Goal: Task Accomplishment & Management: Manage account settings

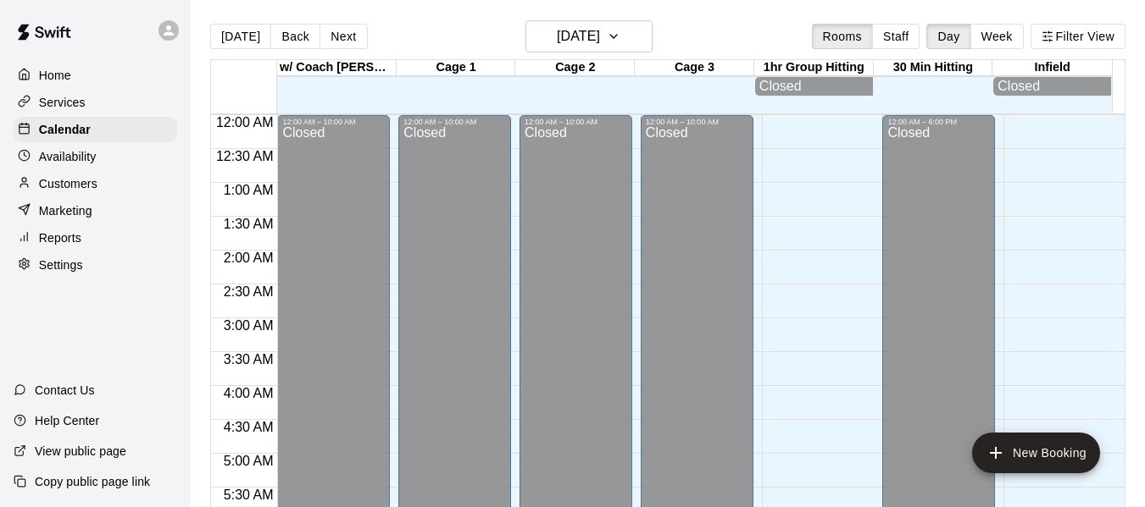
scroll to position [729, 0]
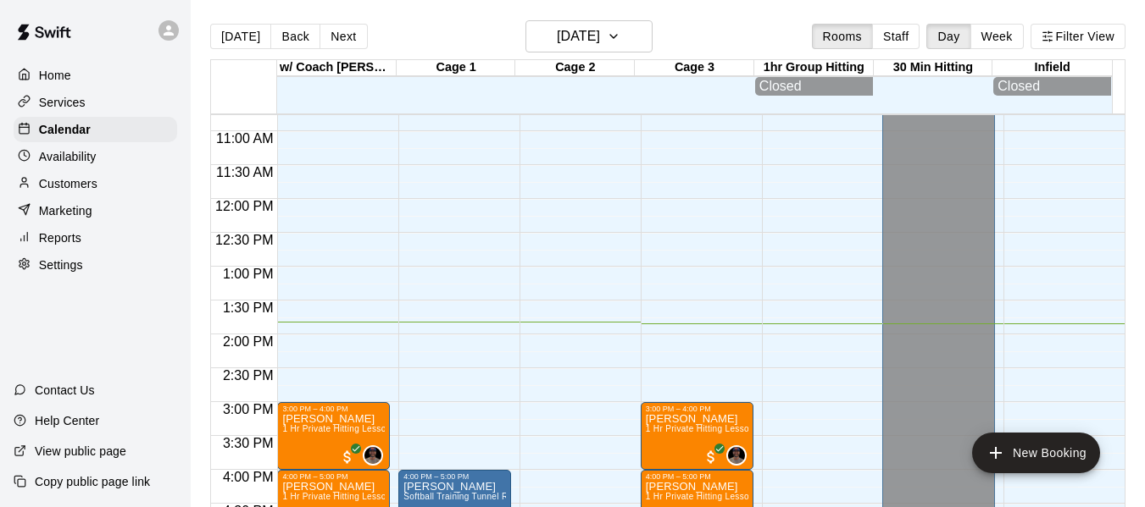
drag, startPoint x: 0, startPoint y: 0, endPoint x: 89, endPoint y: 107, distance: 138.9
click at [89, 107] on div "Services" at bounding box center [96, 102] width 164 height 25
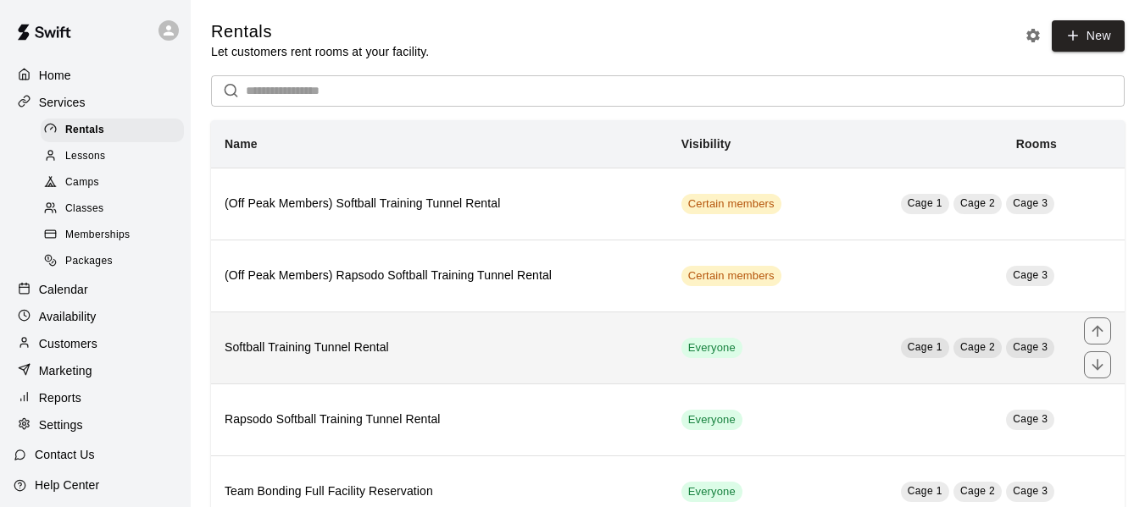
click at [467, 342] on h6 "Softball Training Tunnel Rental" at bounding box center [440, 348] width 430 height 19
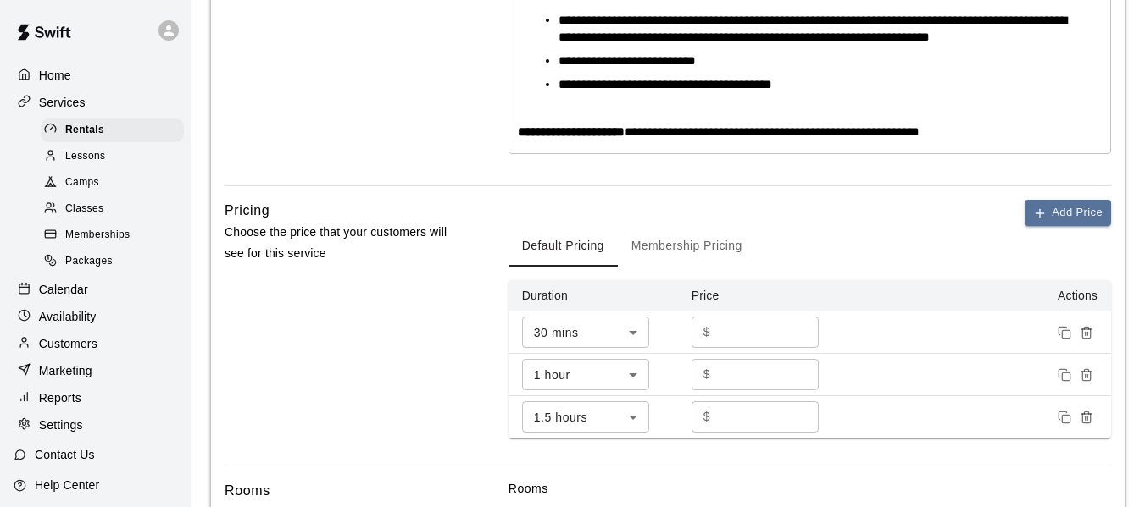
scroll to position [522, 0]
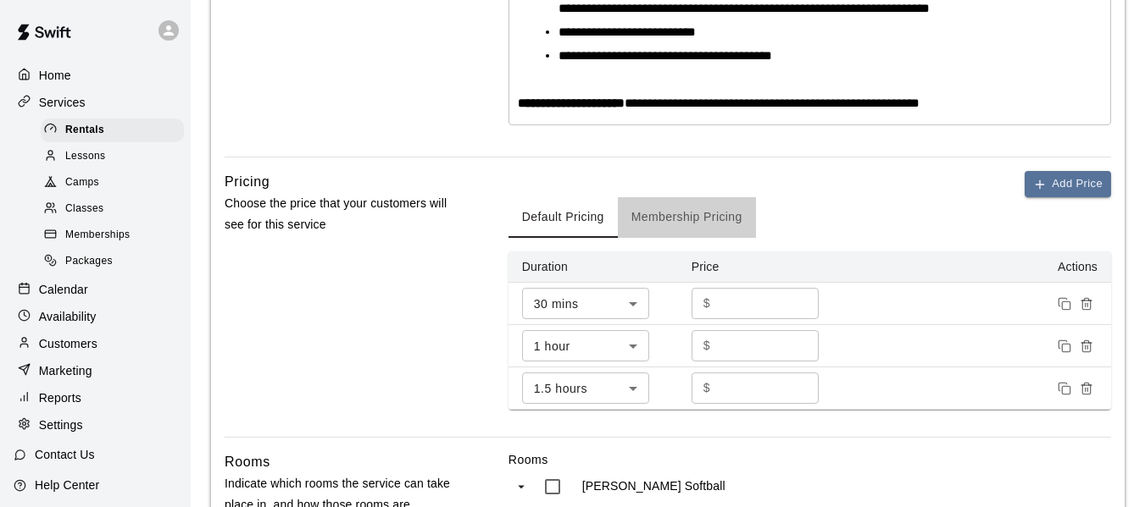
click at [718, 216] on button "Membership Pricing" at bounding box center [687, 217] width 138 height 41
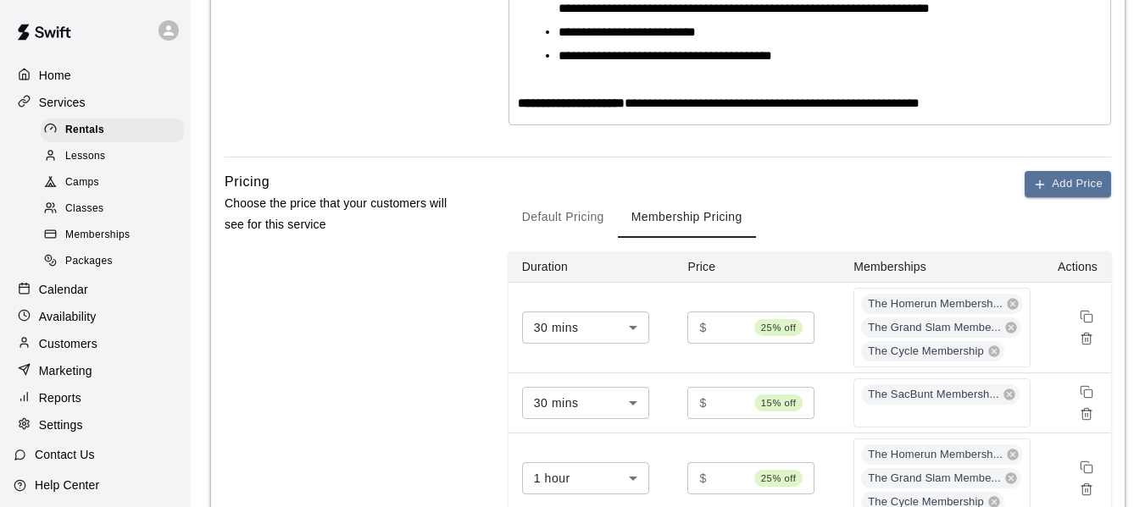
click at [424, 293] on div "Pricing Choose the price that your customers will see for this service" at bounding box center [340, 421] width 230 height 501
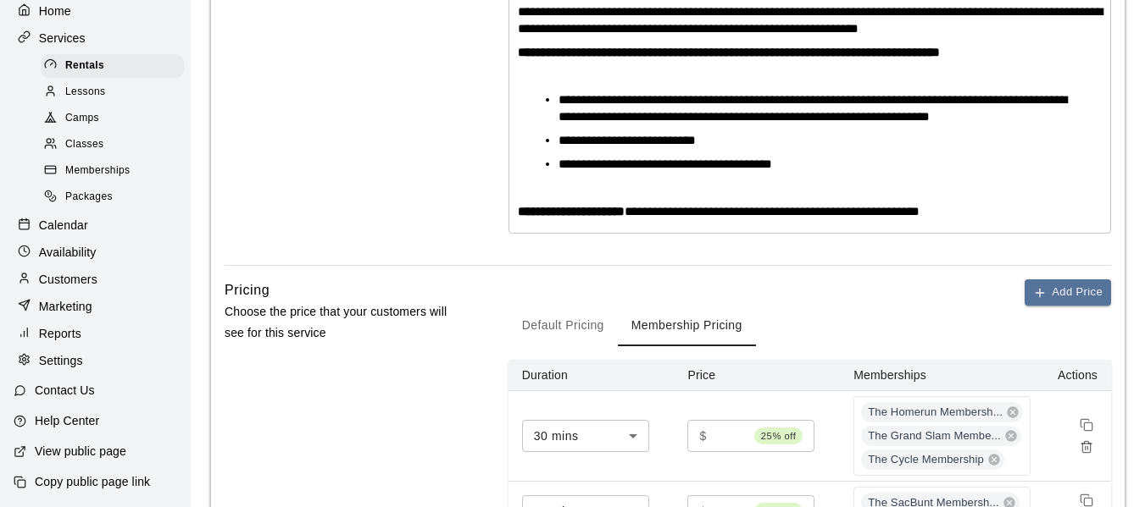
scroll to position [77, 0]
click at [50, 454] on p "View public page" at bounding box center [80, 451] width 91 height 17
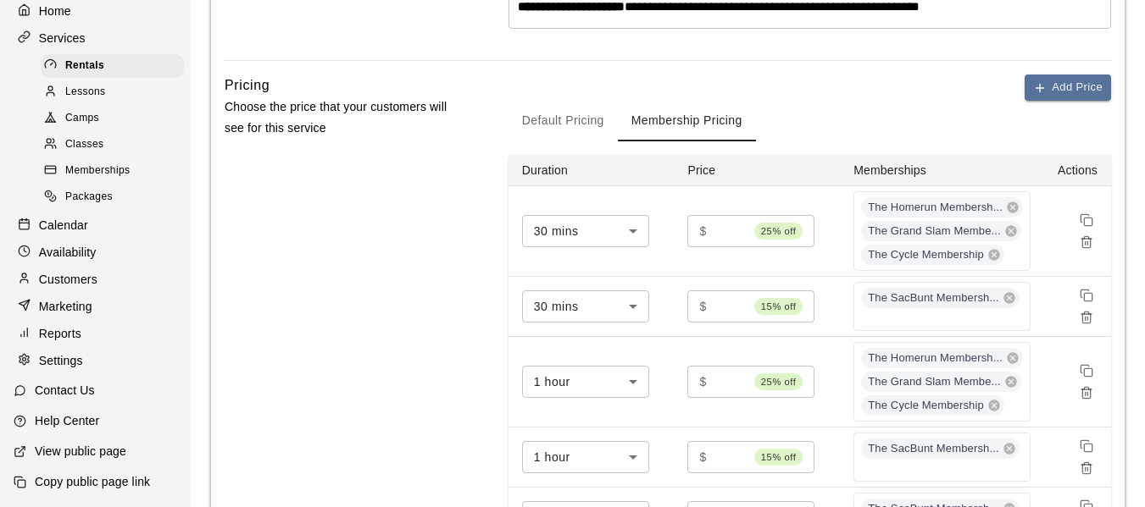
scroll to position [640, 0]
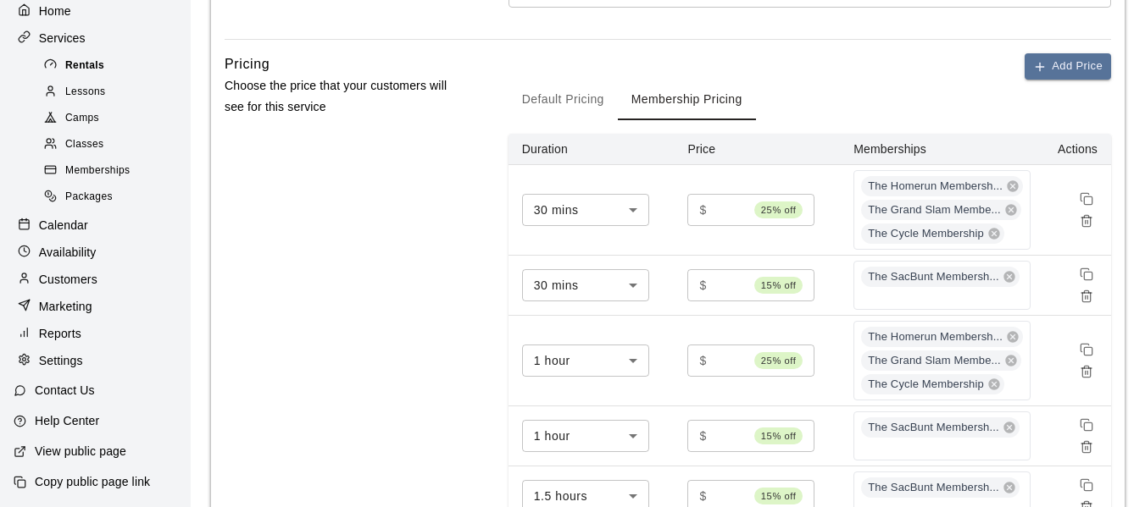
click at [101, 58] on span "Rentals" at bounding box center [84, 66] width 39 height 17
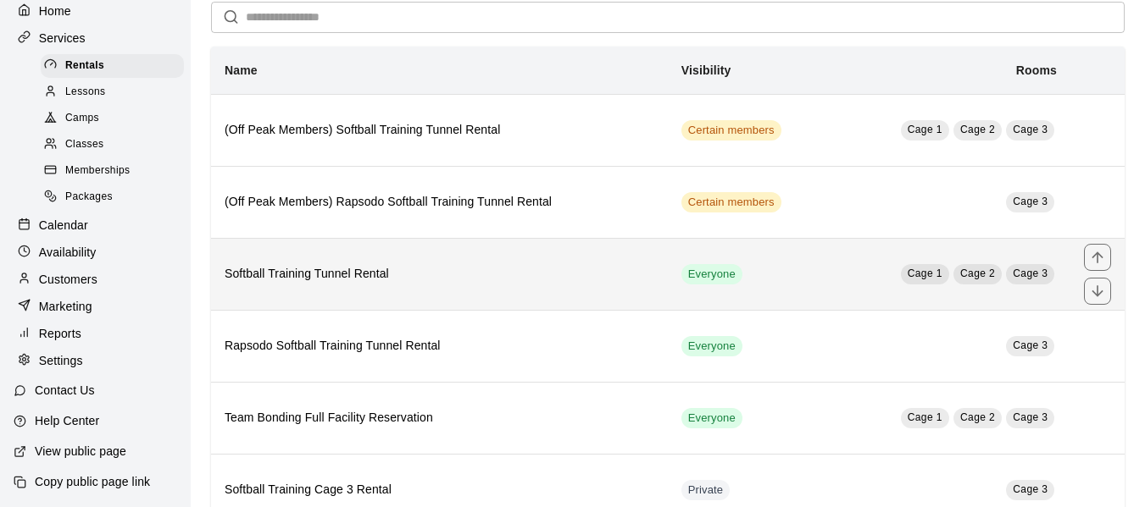
scroll to position [85, 0]
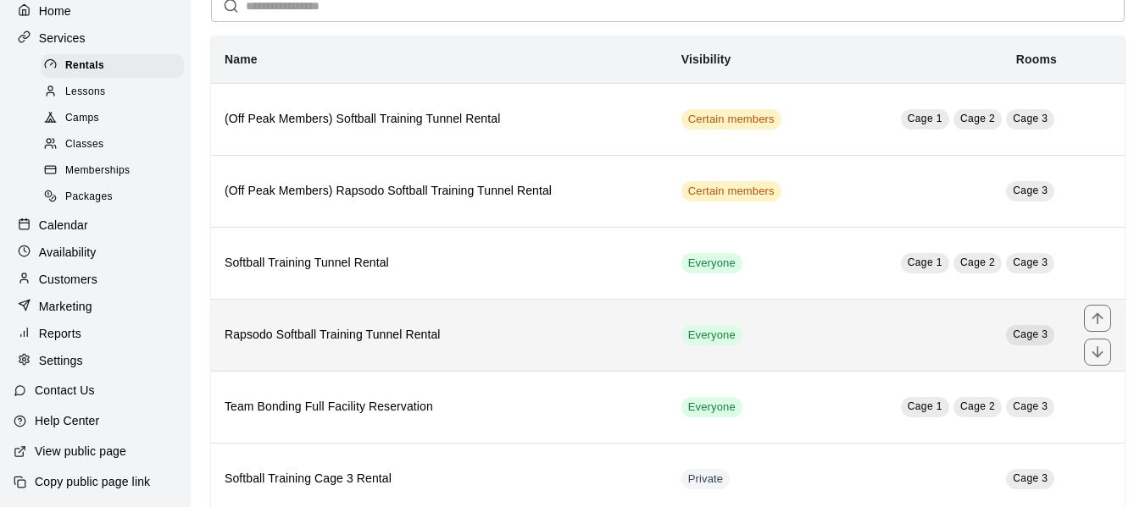
click at [429, 335] on h6 "Rapsodo Softball Training Tunnel Rental" at bounding box center [440, 335] width 430 height 19
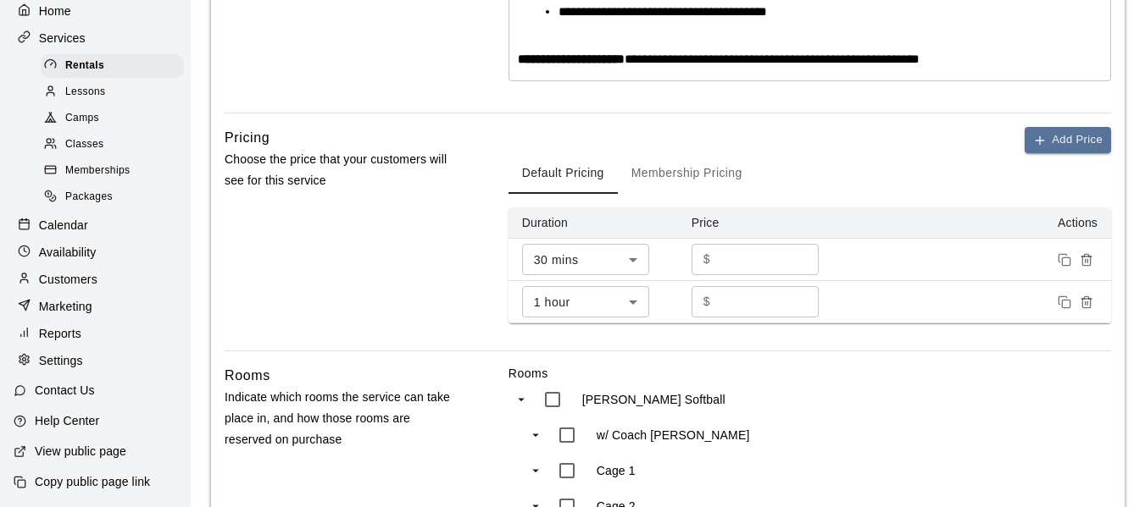
scroll to position [645, 0]
